Goal: Find specific page/section: Find specific page/section

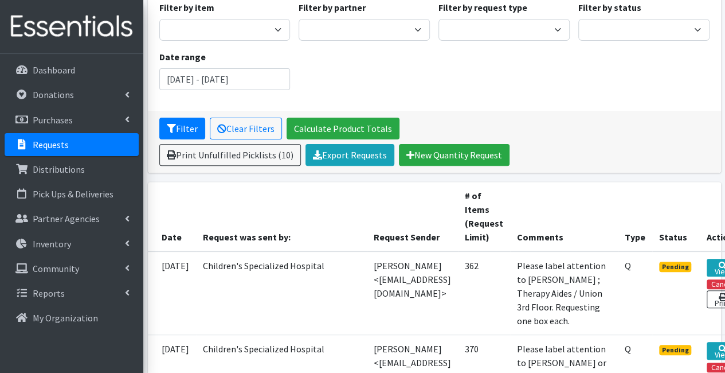
scroll to position [111, 0]
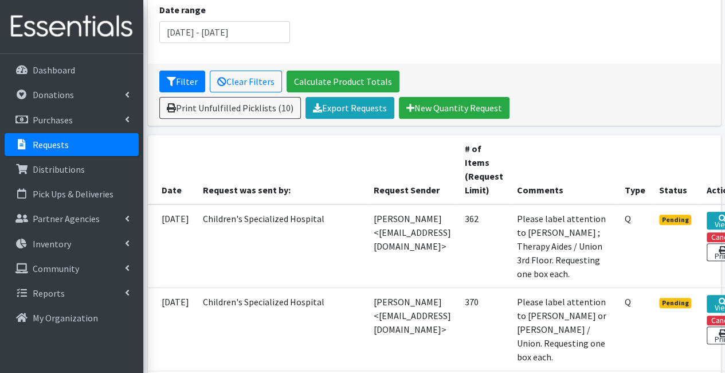
scroll to position [157, 0]
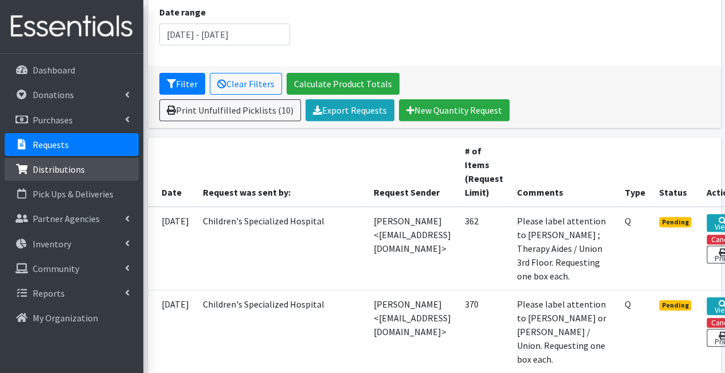
click at [69, 178] on link "Distributions" at bounding box center [72, 169] width 134 height 23
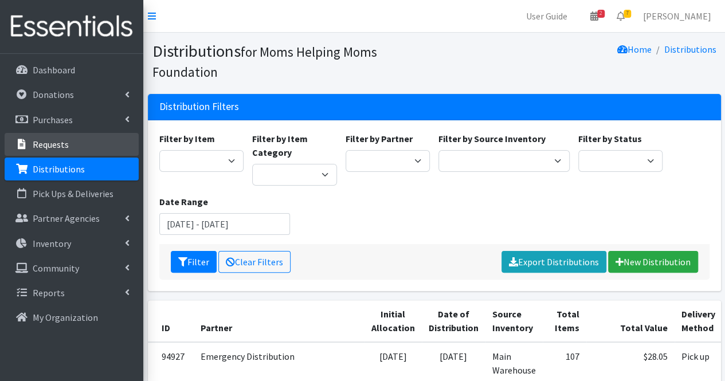
click at [65, 147] on p "Requests" at bounding box center [51, 144] width 36 height 11
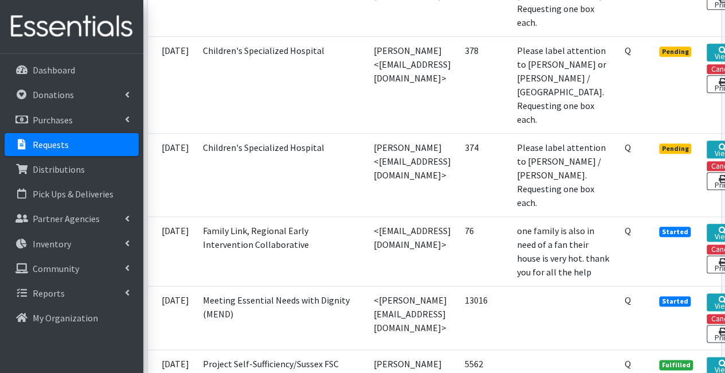
scroll to position [573, 0]
